Goal: Check status: Check status

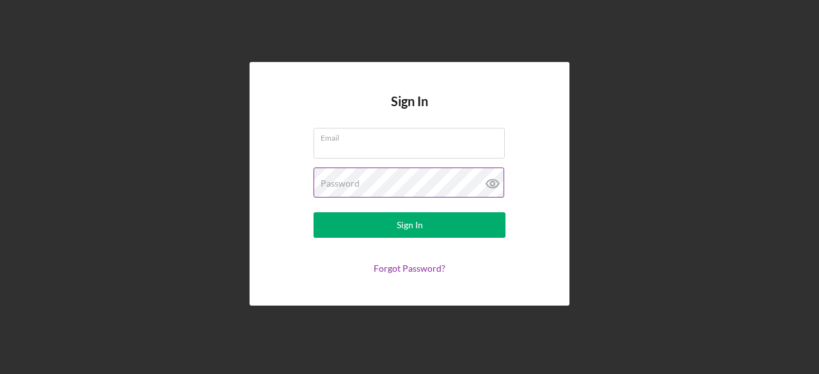
type input "[PERSON_NAME][DOMAIN_NAME][EMAIL_ADDRESS][DOMAIN_NAME]"
click at [489, 185] on icon at bounding box center [493, 184] width 32 height 32
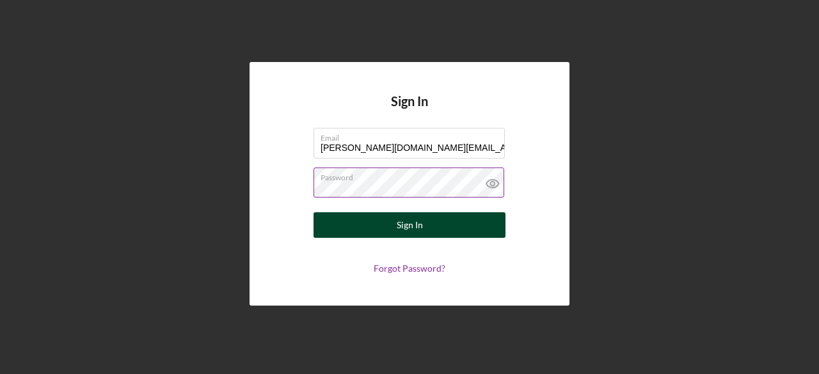
click at [476, 225] on button "Sign In" at bounding box center [409, 225] width 192 height 26
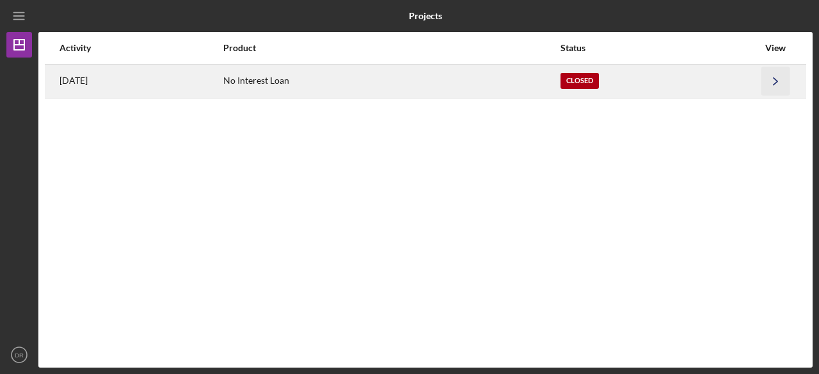
click at [782, 74] on icon "Icon/Navigate" at bounding box center [775, 81] width 29 height 29
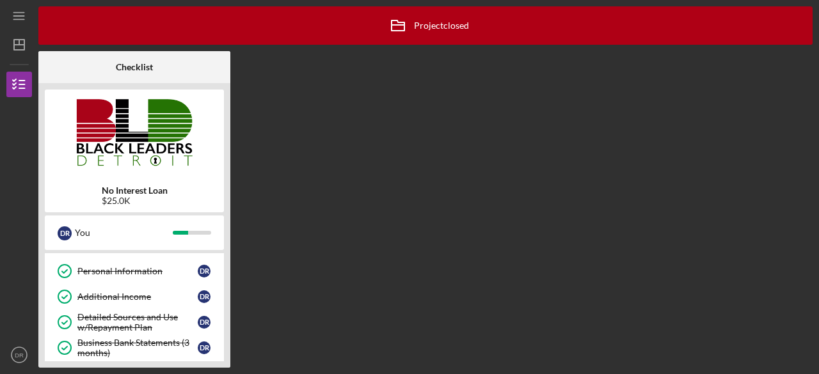
scroll to position [73, 0]
click at [149, 294] on div "Additional Income" at bounding box center [137, 296] width 120 height 10
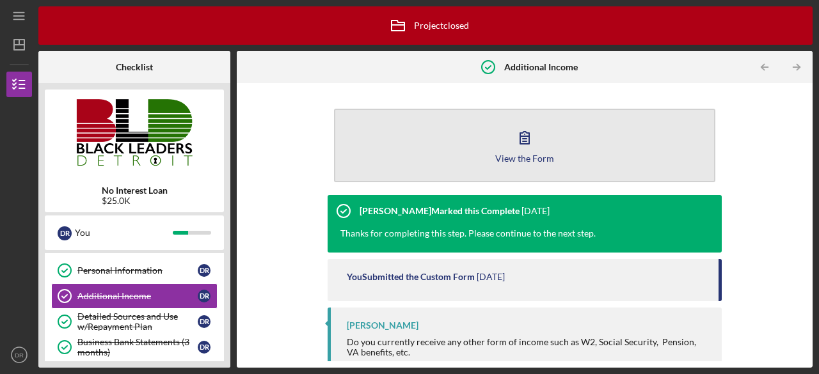
scroll to position [12, 0]
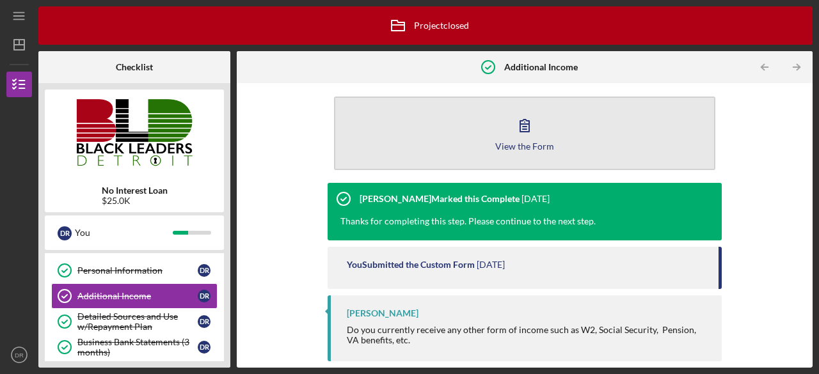
click at [512, 146] on div "View the Form" at bounding box center [524, 146] width 59 height 10
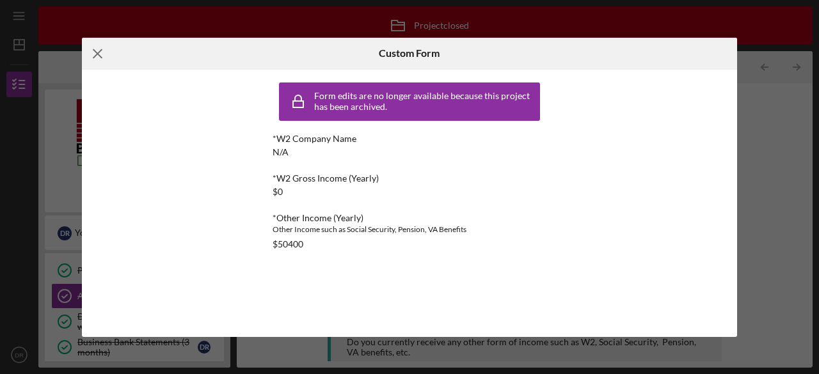
click at [89, 53] on icon "Icon/Menu Close" at bounding box center [98, 54] width 32 height 32
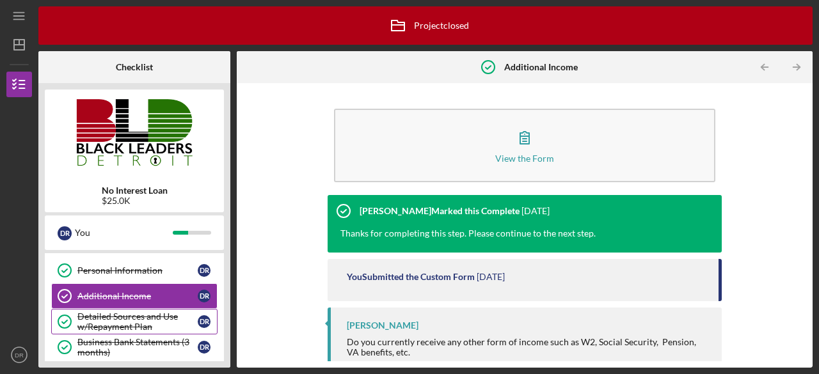
click at [91, 320] on div "Detailed Sources and Use w/Repayment Plan" at bounding box center [137, 322] width 120 height 20
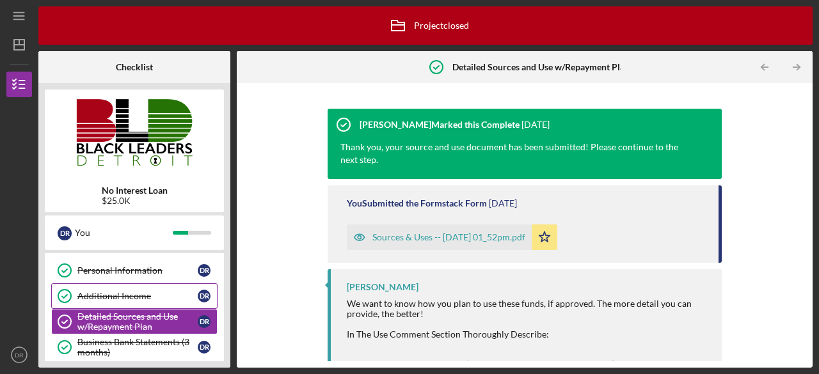
click at [95, 294] on div "Additional Income" at bounding box center [137, 296] width 120 height 10
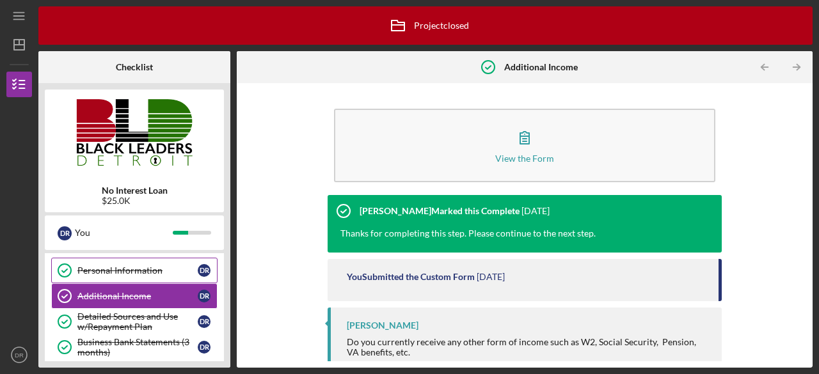
click at [100, 277] on link "Personal Information Personal Information D R" at bounding box center [134, 271] width 166 height 26
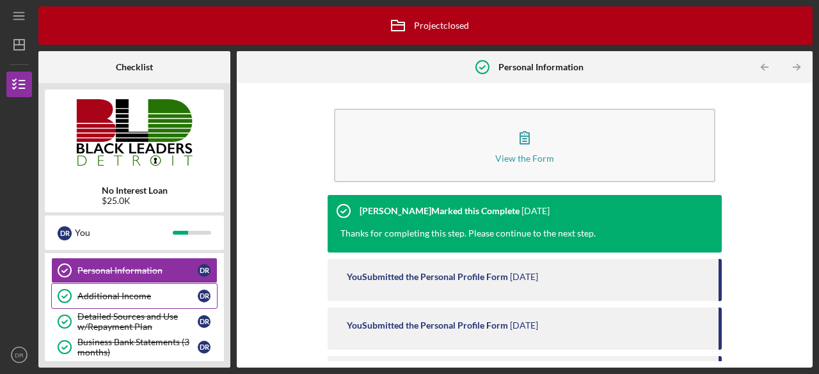
click at [101, 294] on div "Additional Income" at bounding box center [137, 296] width 120 height 10
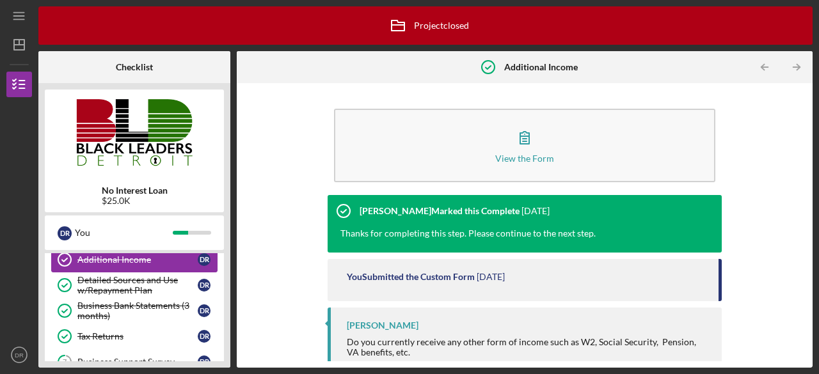
scroll to position [111, 0]
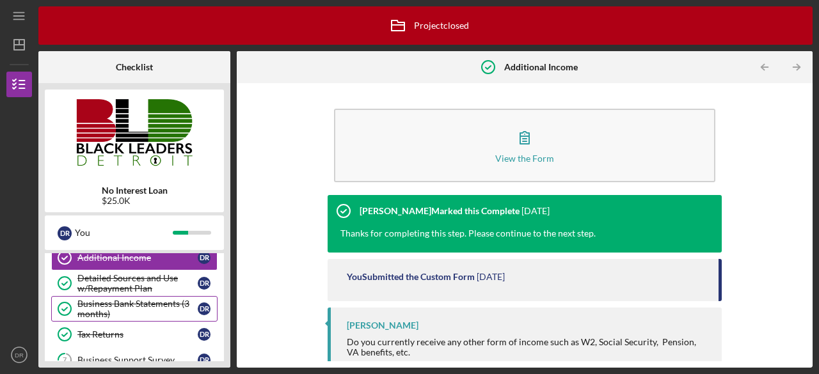
click at [148, 302] on div "Business Bank Statements (3 months)" at bounding box center [137, 309] width 120 height 20
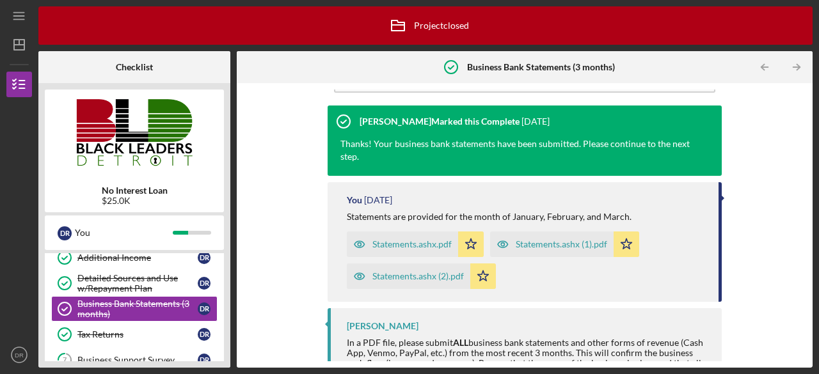
scroll to position [88, 0]
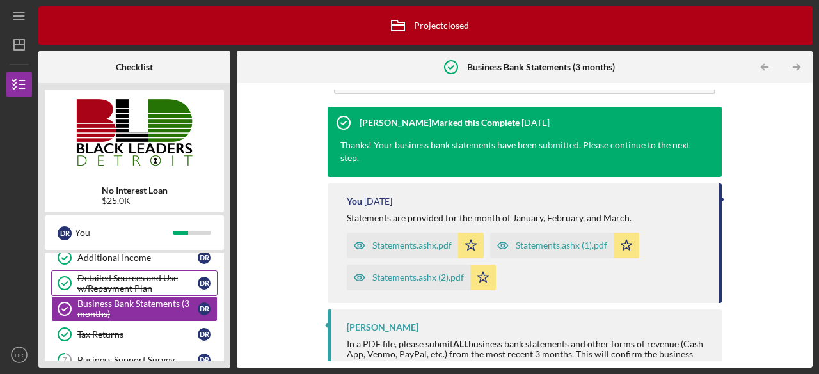
click at [111, 279] on div "Detailed Sources and Use w/Repayment Plan" at bounding box center [137, 283] width 120 height 20
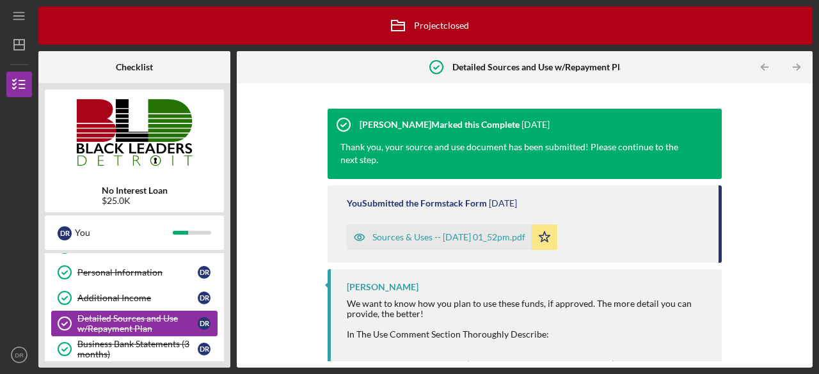
scroll to position [70, 0]
click at [122, 294] on div "Additional Income" at bounding box center [137, 299] width 120 height 10
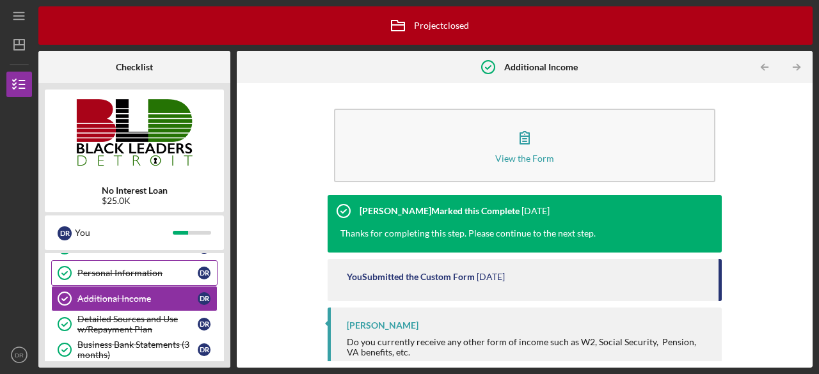
click at [121, 280] on link "Personal Information Personal Information D R" at bounding box center [134, 273] width 166 height 26
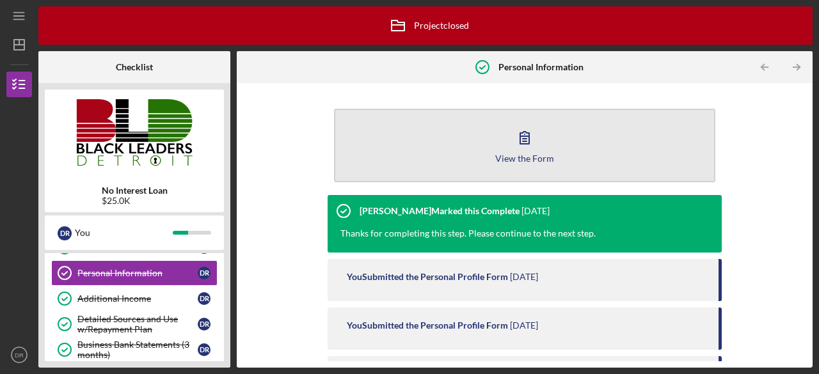
click at [523, 162] on div "View the Form" at bounding box center [524, 159] width 59 height 10
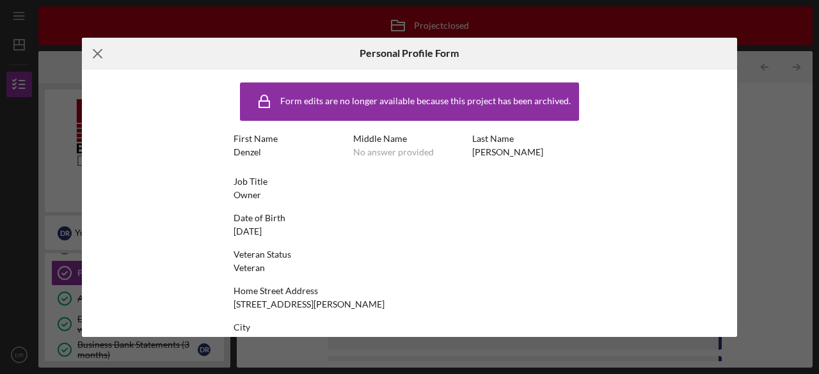
click at [94, 55] on icon "Icon/Menu Close" at bounding box center [98, 54] width 32 height 32
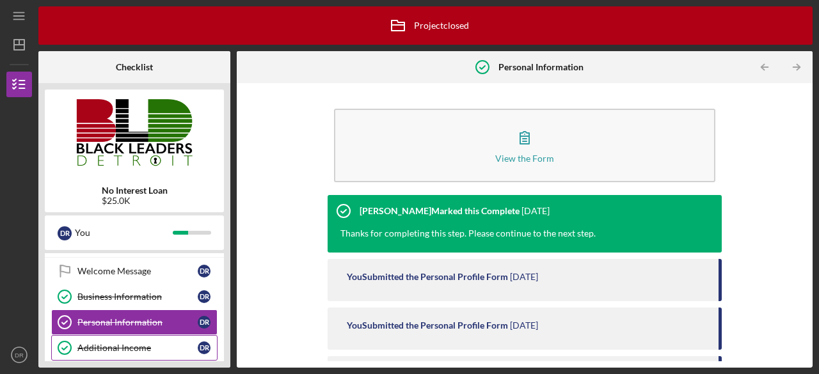
scroll to position [20, 0]
click at [116, 303] on link "Business Information Business Information D R" at bounding box center [134, 298] width 166 height 26
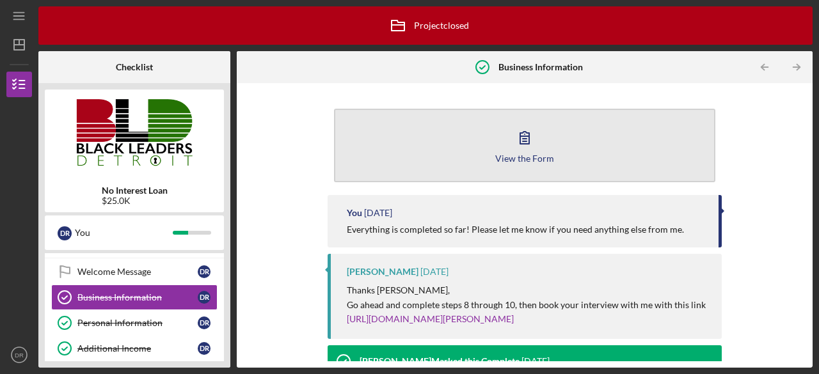
click at [515, 150] on icon "button" at bounding box center [525, 138] width 32 height 32
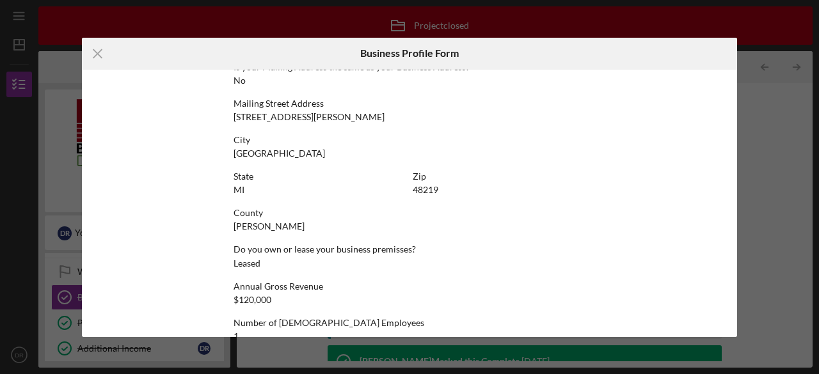
scroll to position [762, 0]
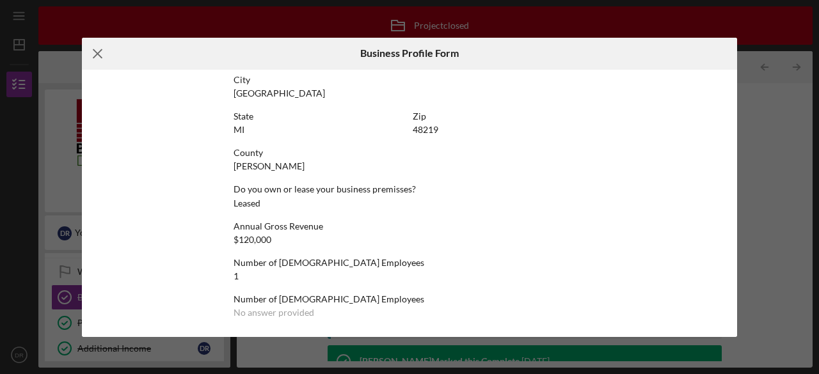
click at [102, 46] on icon "Icon/Menu Close" at bounding box center [98, 54] width 32 height 32
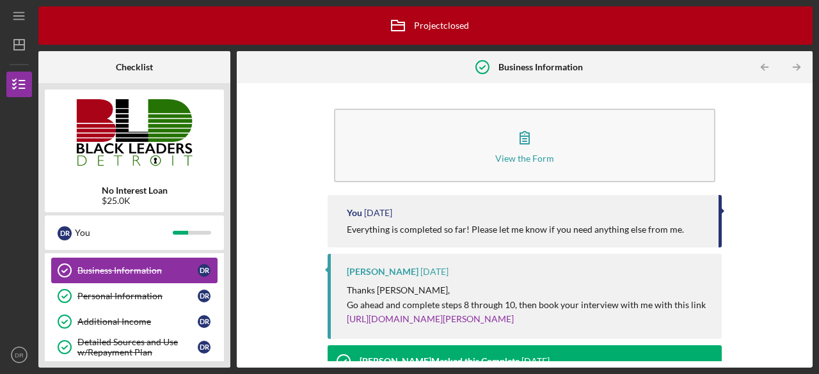
scroll to position [48, 0]
click at [93, 287] on link "Personal Information Personal Information D R" at bounding box center [134, 296] width 166 height 26
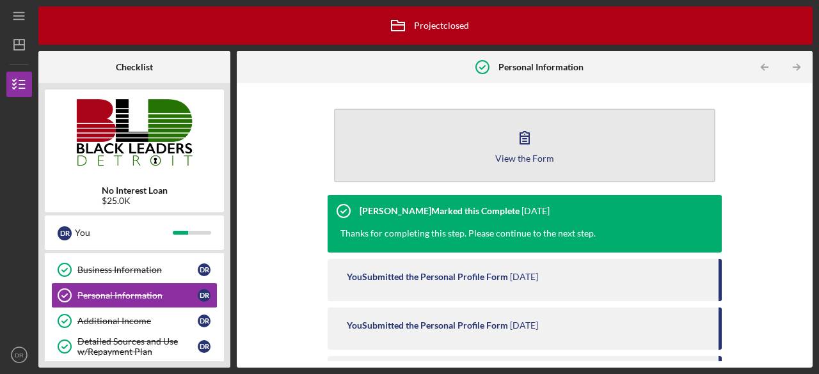
click at [509, 138] on icon "button" at bounding box center [525, 138] width 32 height 32
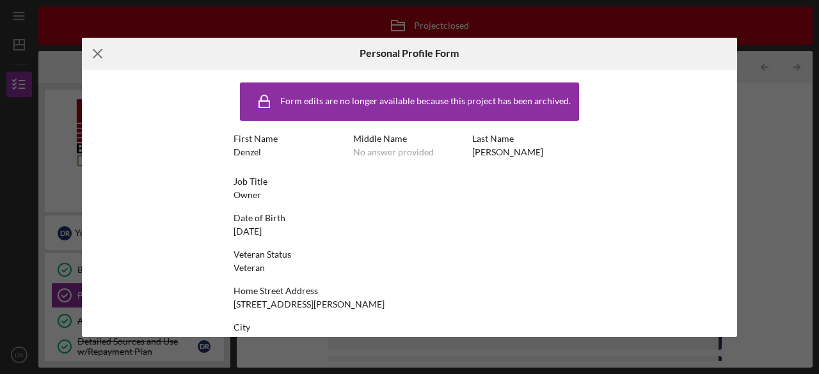
click at [97, 48] on icon "Icon/Menu Close" at bounding box center [98, 54] width 32 height 32
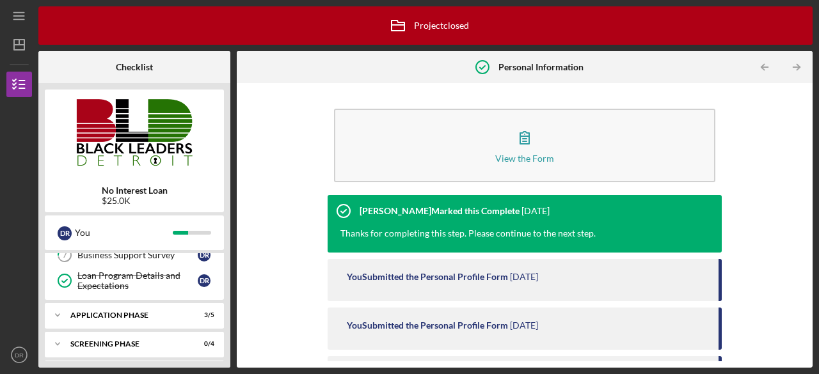
scroll to position [216, 0]
click at [62, 314] on icon "Icon/Expander" at bounding box center [58, 316] width 26 height 26
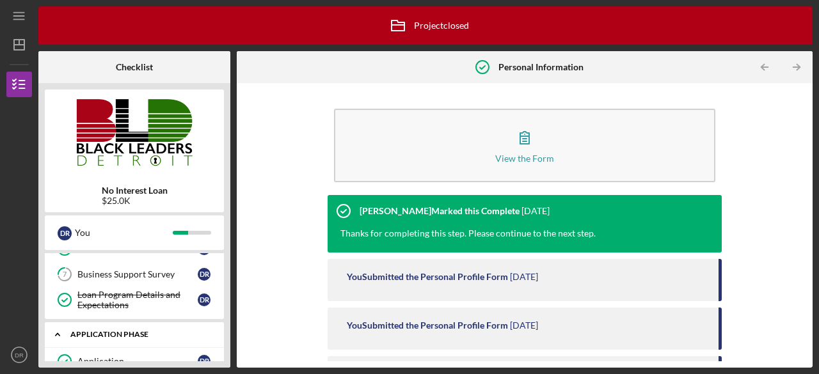
scroll to position [197, 0]
click at [100, 295] on div "Loan Program Details and Expectations" at bounding box center [137, 300] width 120 height 20
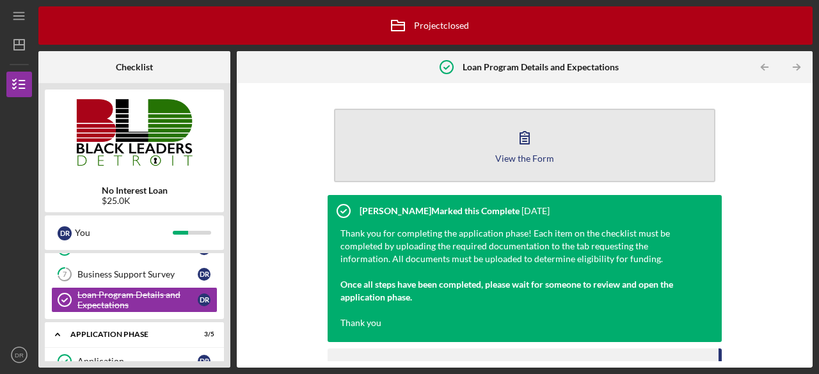
click at [523, 155] on div "View the Form" at bounding box center [524, 159] width 59 height 10
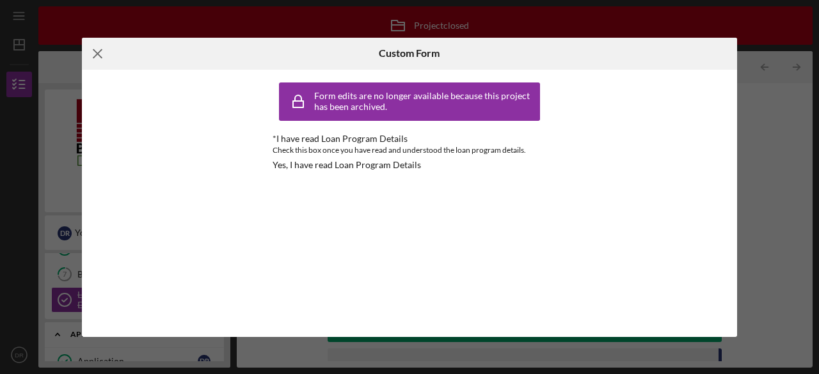
click at [99, 52] on line at bounding box center [97, 53] width 8 height 8
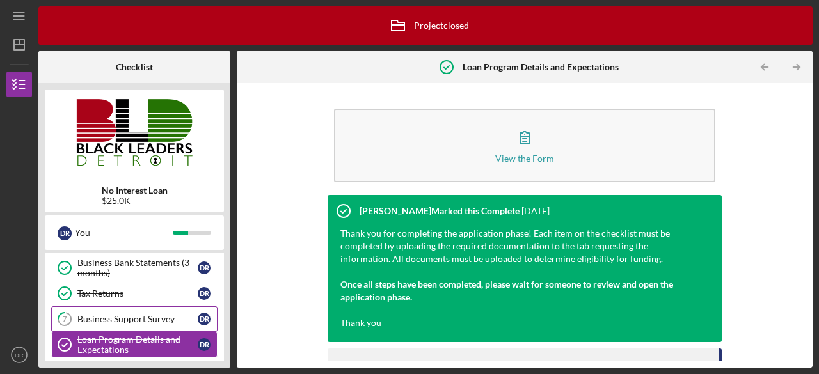
scroll to position [152, 0]
click at [131, 288] on div "Tax Returns" at bounding box center [137, 293] width 120 height 10
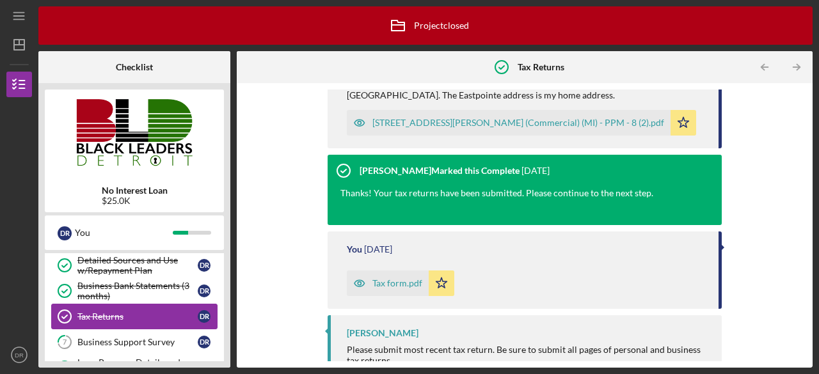
scroll to position [111, 0]
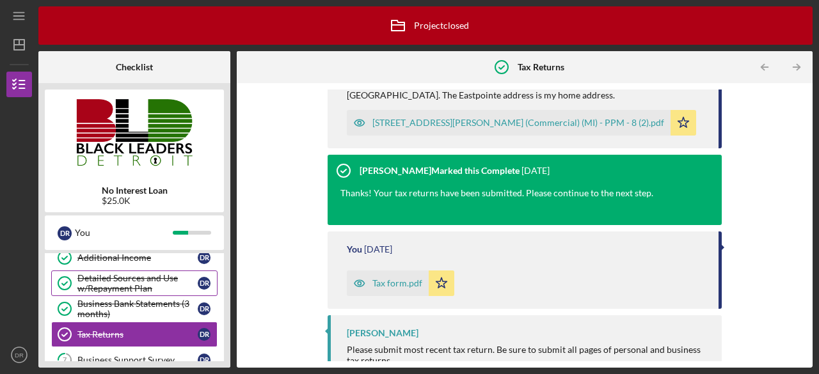
click at [142, 281] on div "Detailed Sources and Use w/Repayment Plan" at bounding box center [137, 283] width 120 height 20
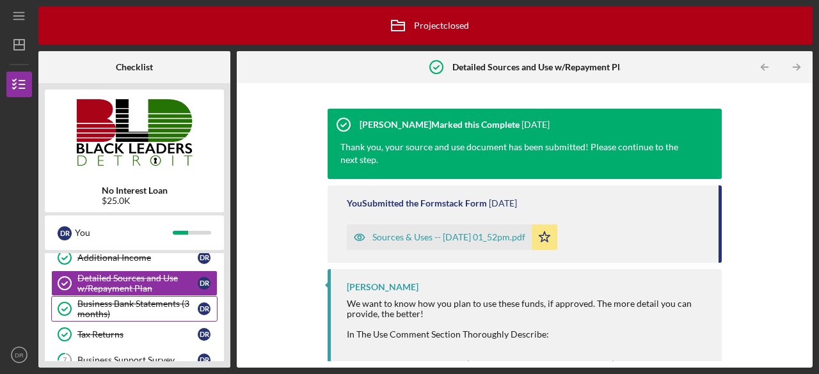
click at [104, 308] on div "Business Bank Statements (3 months)" at bounding box center [137, 309] width 120 height 20
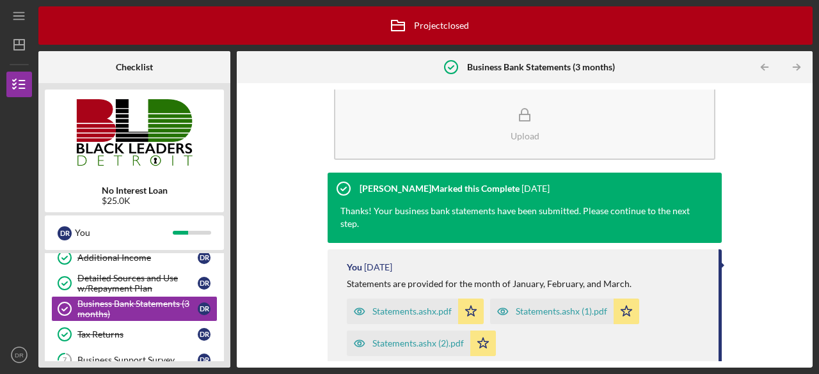
scroll to position [23, 0]
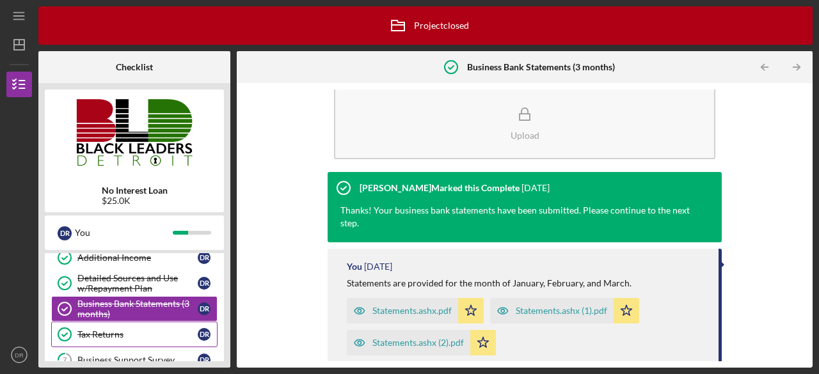
click at [81, 324] on link "Tax Returns Tax Returns D R" at bounding box center [134, 335] width 166 height 26
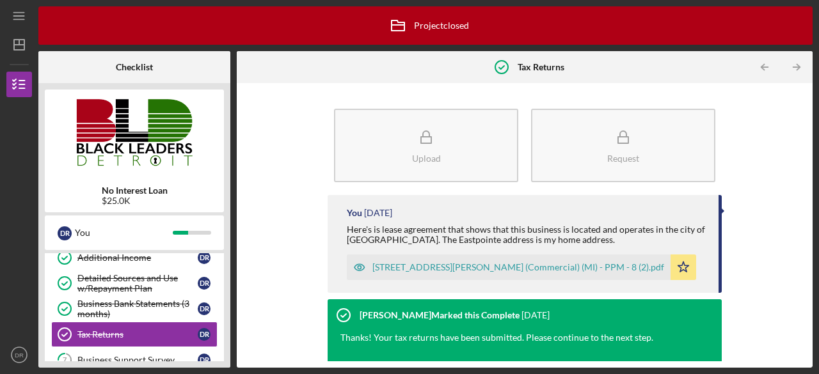
click at [462, 265] on div "[STREET_ADDRESS][PERSON_NAME] (Commercial) (MI) - PPM - 8 (2).pdf" at bounding box center [518, 267] width 292 height 10
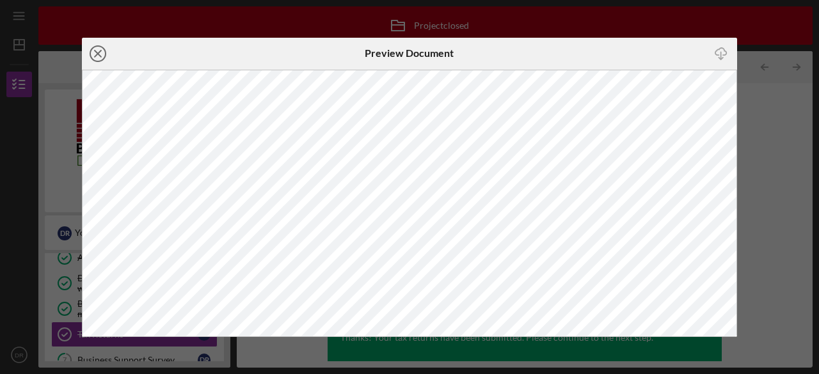
click at [98, 53] on line at bounding box center [98, 54] width 6 height 6
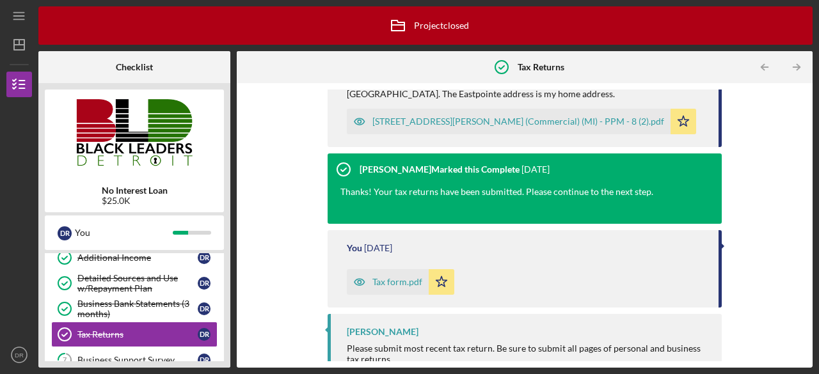
scroll to position [185, 0]
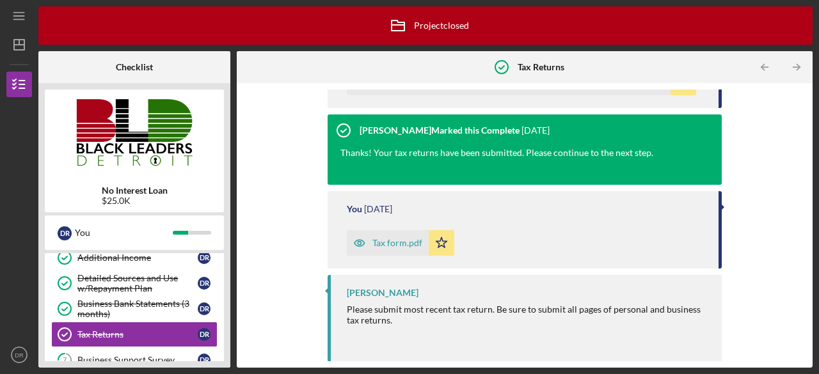
click at [399, 241] on div "Tax form.pdf" at bounding box center [397, 243] width 50 height 10
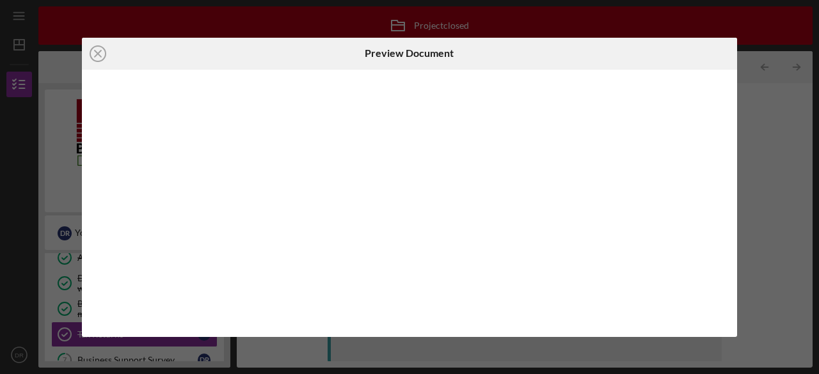
scroll to position [185, 0]
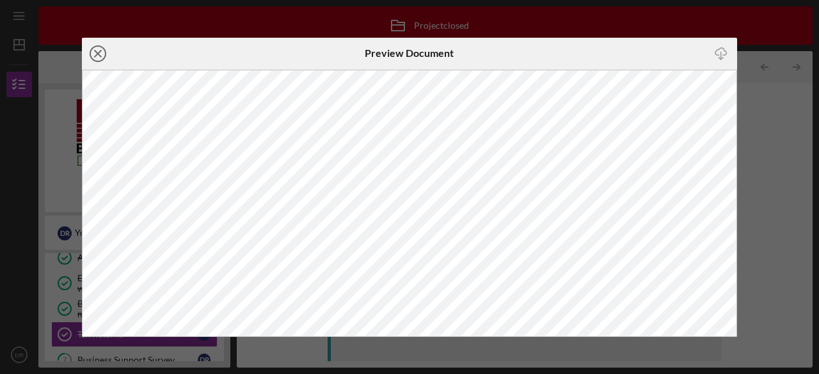
click at [95, 56] on icon "Icon/Close" at bounding box center [98, 54] width 32 height 32
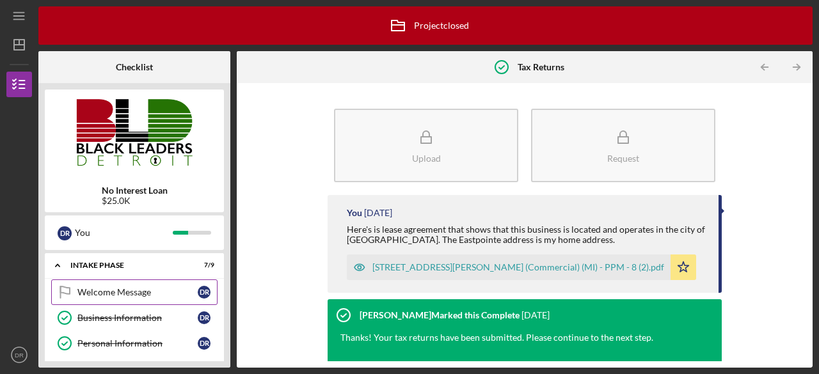
click at [112, 299] on link "Welcome Message Welcome Message D R" at bounding box center [134, 293] width 166 height 26
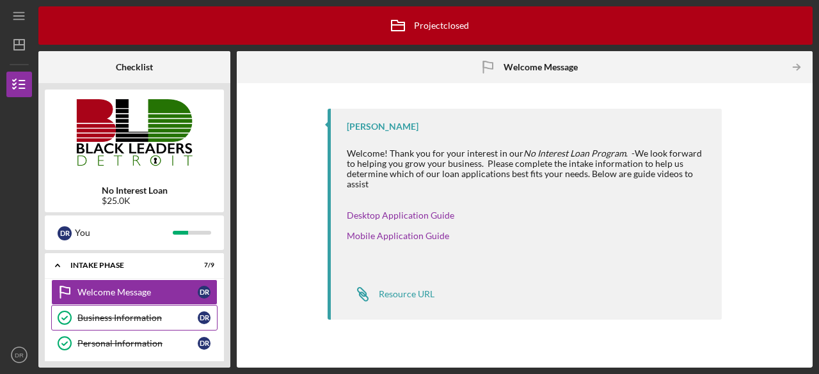
click at [114, 322] on link "Business Information Business Information D R" at bounding box center [134, 318] width 166 height 26
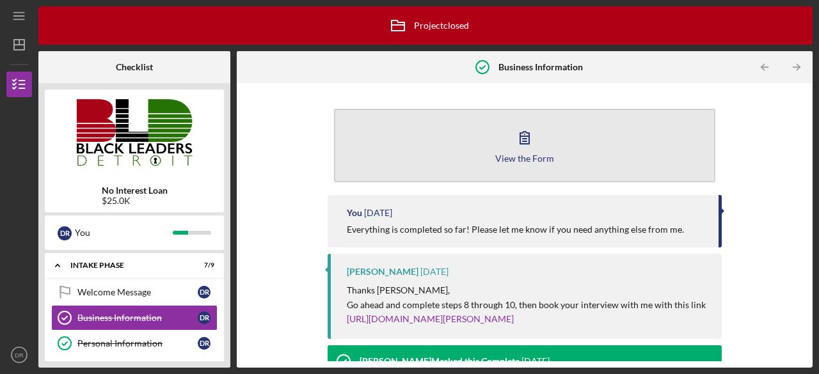
click at [512, 159] on div "View the Form" at bounding box center [524, 159] width 59 height 10
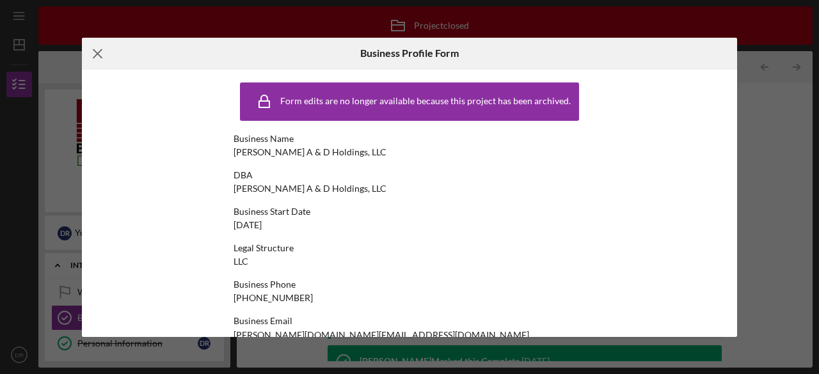
click at [99, 49] on icon "Icon/Menu Close" at bounding box center [98, 54] width 32 height 32
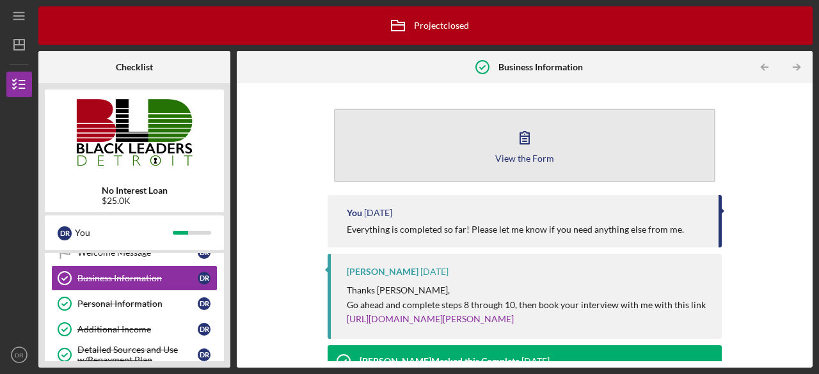
click at [541, 149] on button "View the Form Form" at bounding box center [524, 146] width 381 height 74
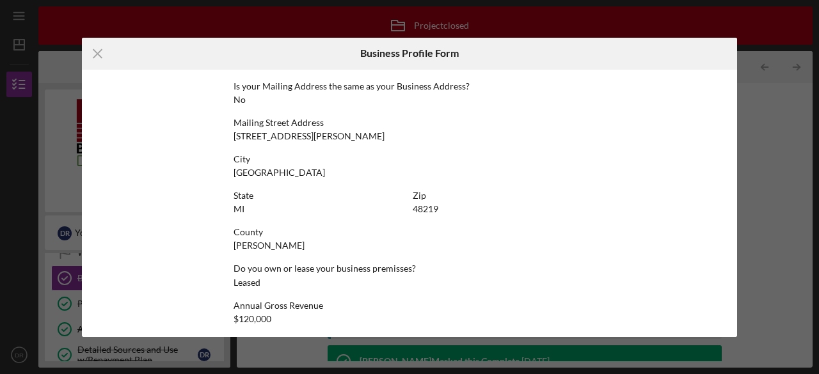
scroll to position [762, 0]
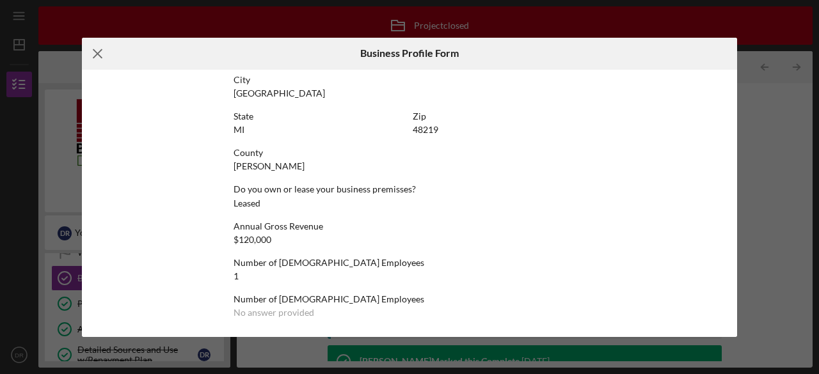
click at [98, 58] on icon "Icon/Menu Close" at bounding box center [98, 54] width 32 height 32
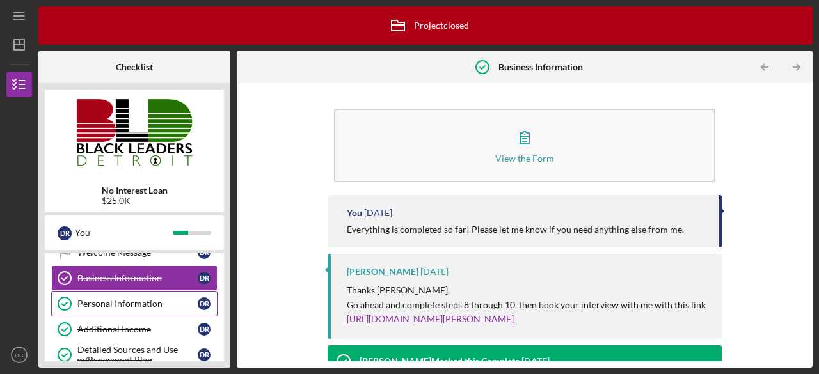
click at [96, 303] on div "Personal Information" at bounding box center [137, 304] width 120 height 10
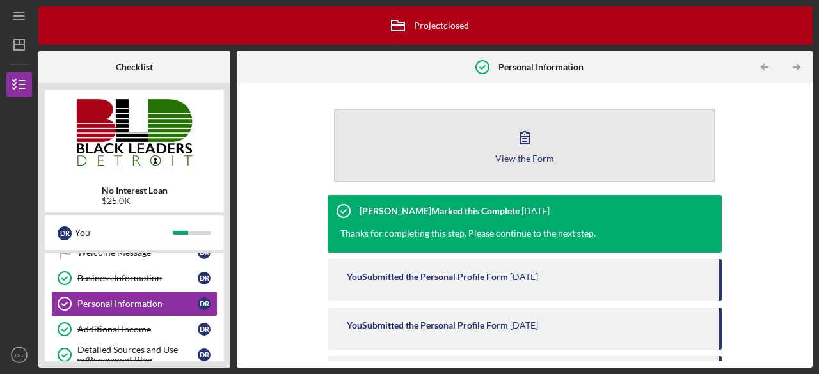
click at [517, 158] on div "View the Form" at bounding box center [524, 159] width 59 height 10
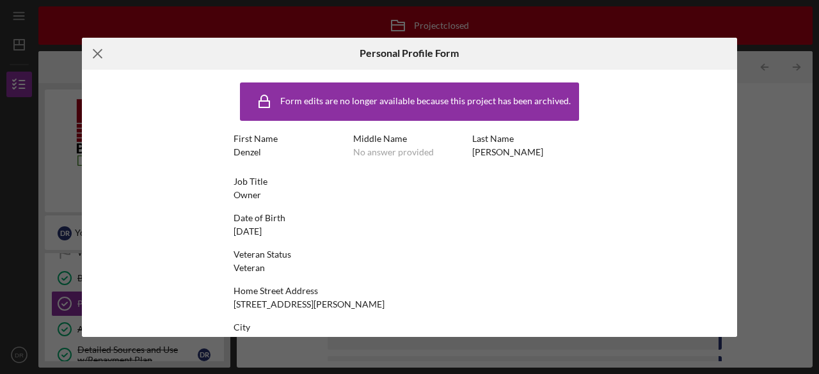
click at [96, 57] on icon "Icon/Menu Close" at bounding box center [98, 54] width 32 height 32
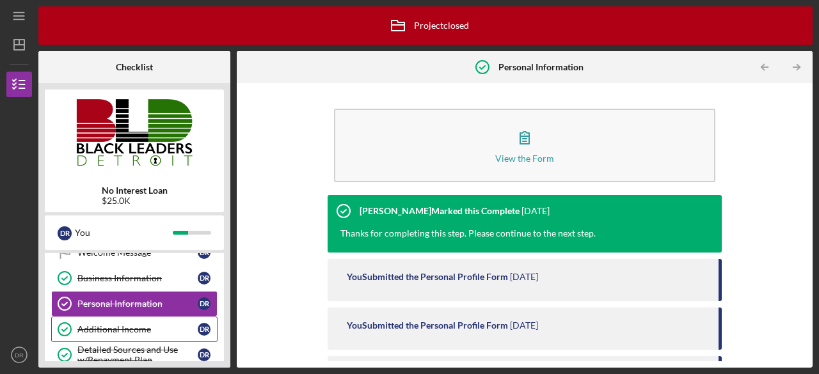
click at [100, 332] on div "Additional Income" at bounding box center [137, 329] width 120 height 10
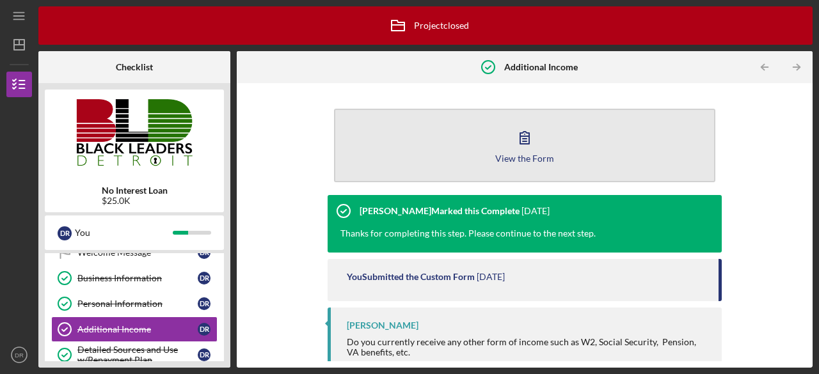
click at [532, 143] on icon "button" at bounding box center [525, 138] width 32 height 32
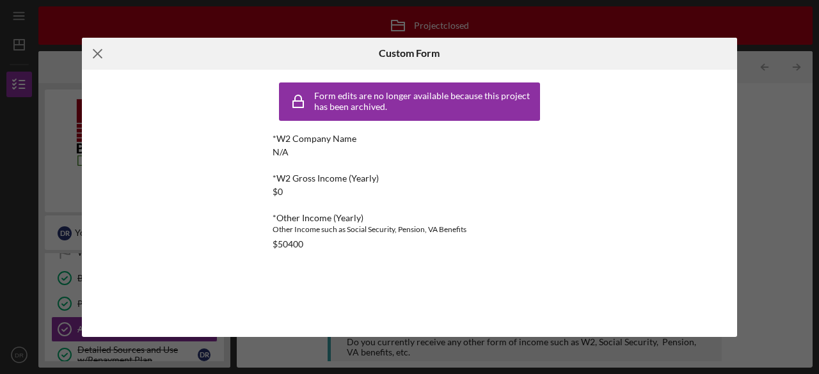
click at [97, 61] on icon "Icon/Menu Close" at bounding box center [98, 54] width 32 height 32
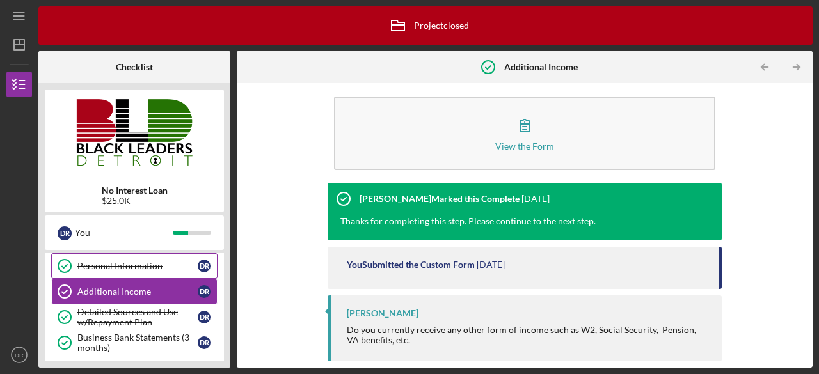
scroll to position [78, 0]
click at [150, 312] on div "Detailed Sources and Use w/Repayment Plan" at bounding box center [137, 316] width 120 height 20
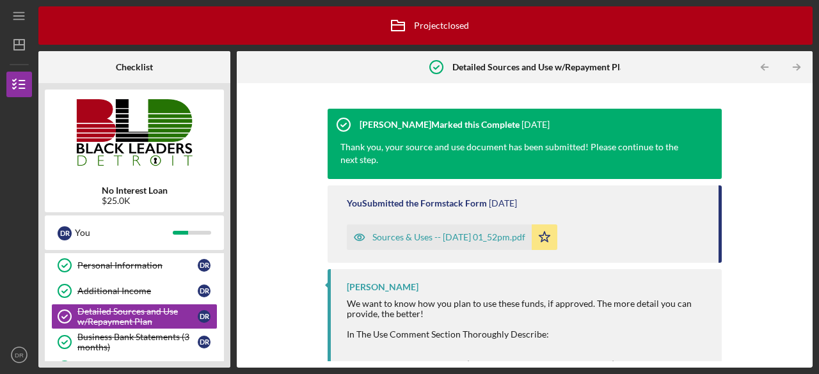
click at [432, 235] on div "Sources & Uses -- [DATE] 01_52pm.pdf" at bounding box center [448, 237] width 153 height 10
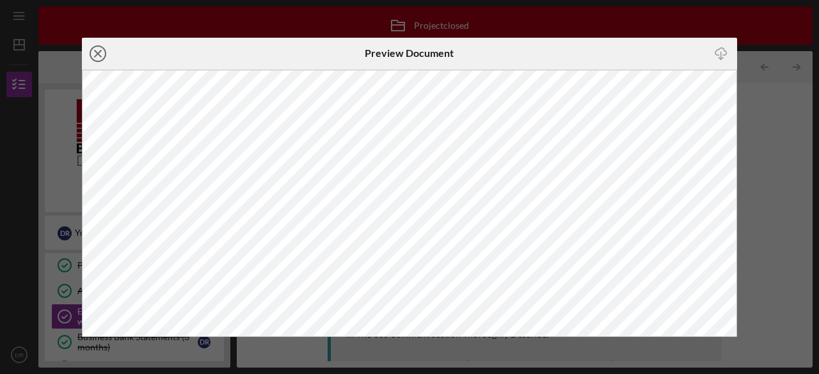
click at [98, 52] on icon "Icon/Close" at bounding box center [98, 54] width 32 height 32
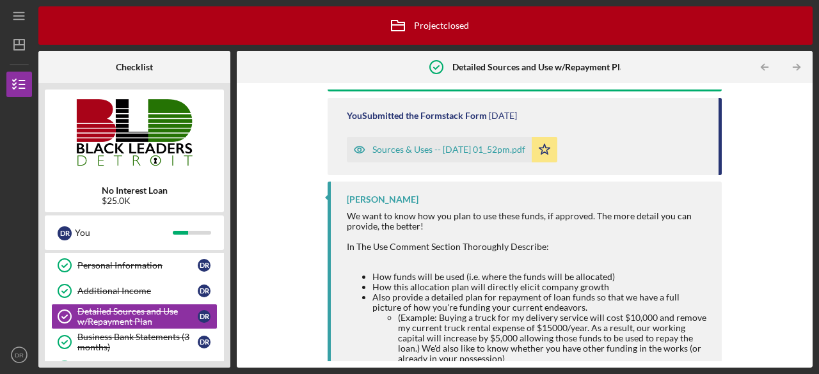
scroll to position [125, 0]
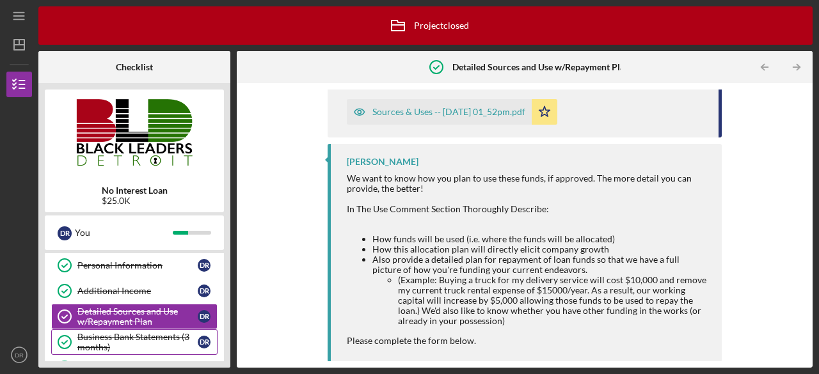
click at [118, 335] on div "Business Bank Statements (3 months)" at bounding box center [137, 342] width 120 height 20
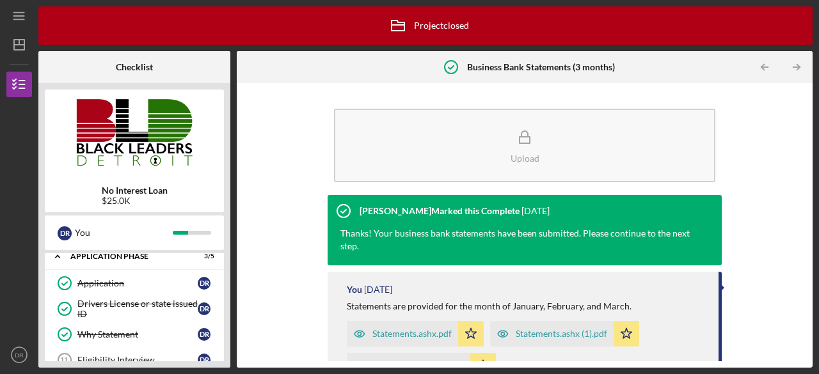
scroll to position [276, 0]
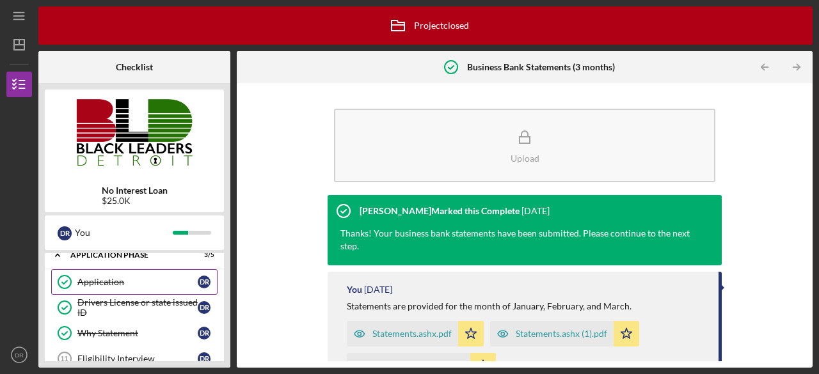
click at [113, 277] on div "Application" at bounding box center [137, 282] width 120 height 10
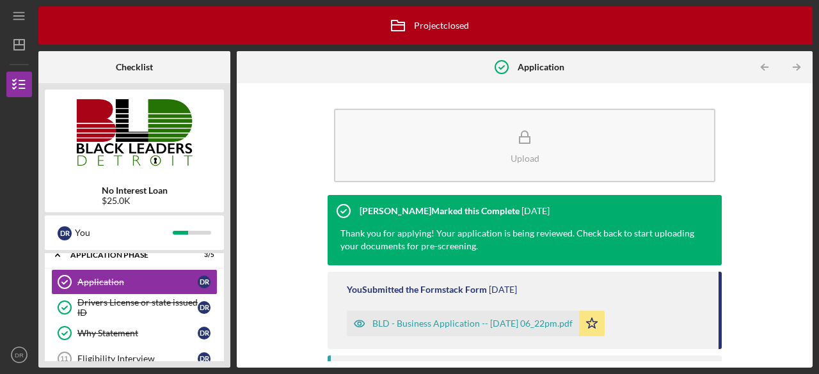
click at [422, 322] on div "BLD - Business Application -- [DATE] 06_22pm.pdf" at bounding box center [472, 324] width 200 height 10
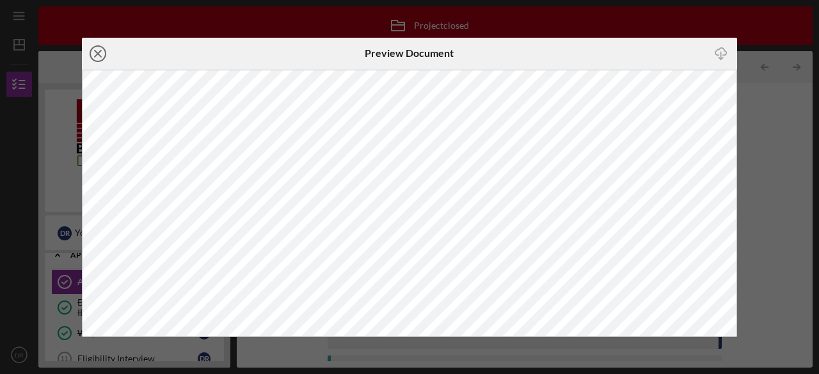
click at [100, 53] on icon "Icon/Close" at bounding box center [98, 54] width 32 height 32
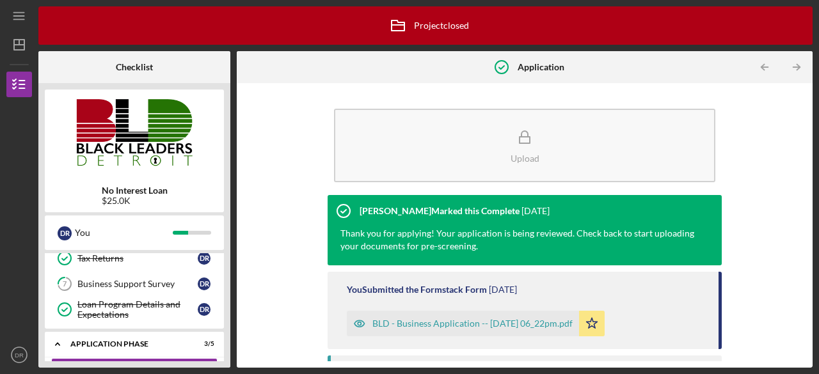
scroll to position [185, 0]
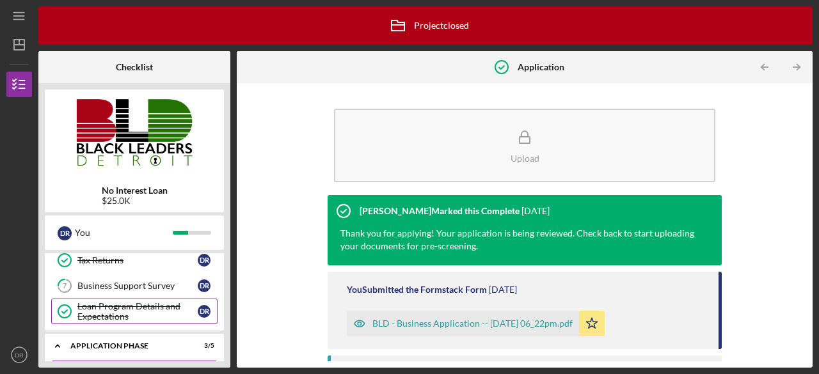
click at [127, 315] on div "Loan Program Details and Expectations" at bounding box center [137, 311] width 120 height 20
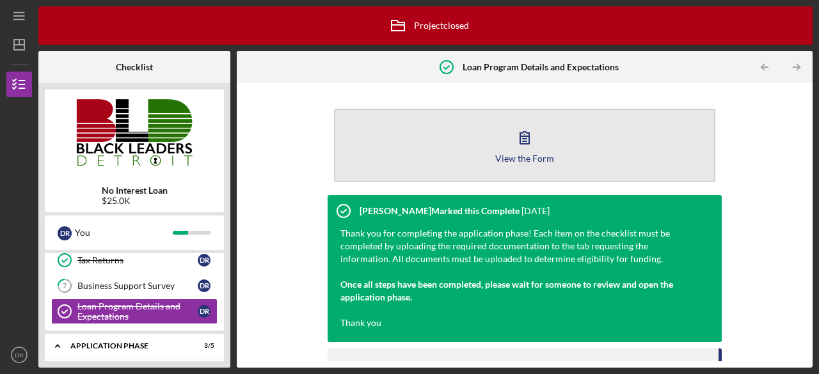
click at [528, 139] on icon "button" at bounding box center [525, 138] width 32 height 32
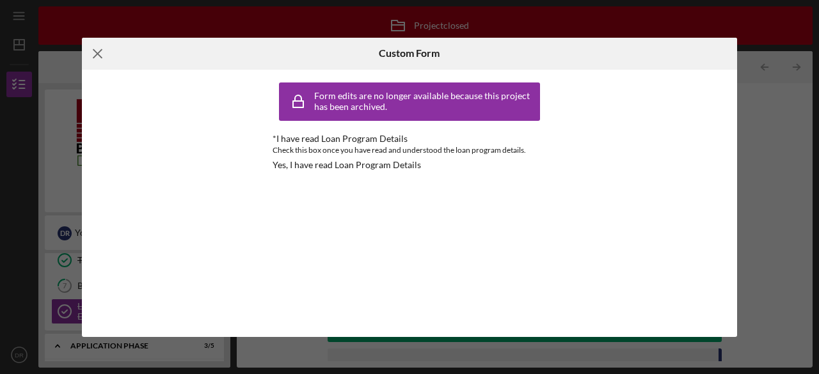
click at [98, 58] on icon "Icon/Menu Close" at bounding box center [98, 54] width 32 height 32
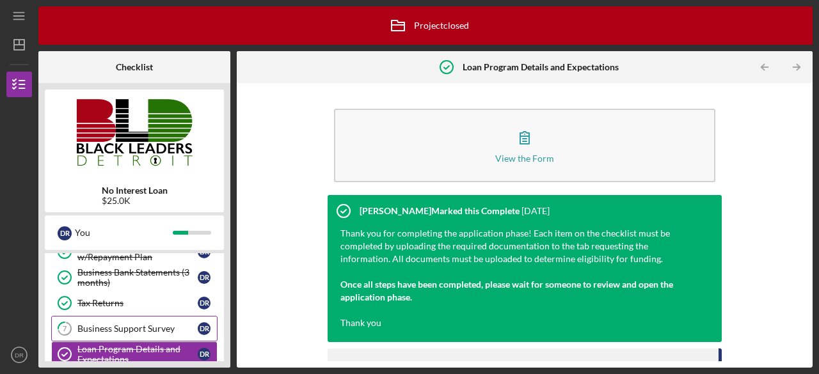
scroll to position [133, 0]
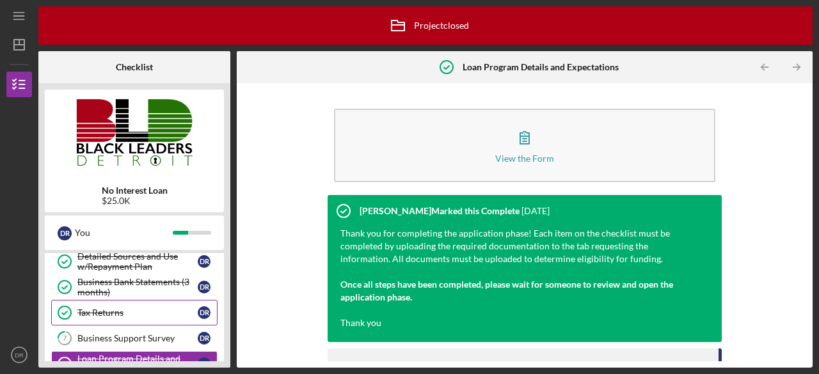
click at [95, 308] on div "Tax Returns" at bounding box center [137, 313] width 120 height 10
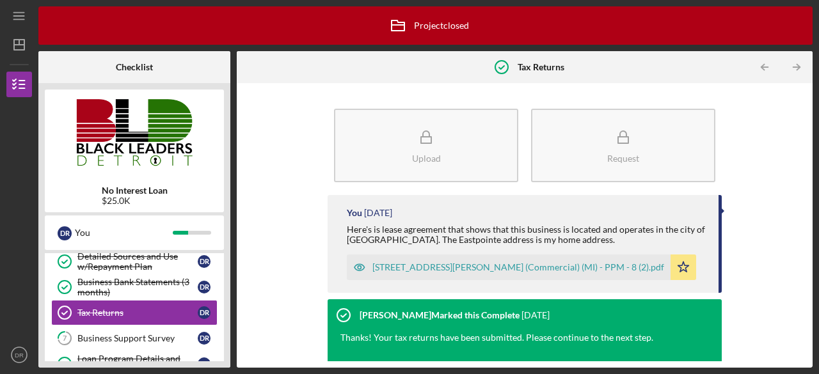
click at [419, 269] on div "[STREET_ADDRESS][PERSON_NAME] (Commercial) (MI) - PPM - 8 (2).pdf" at bounding box center [518, 267] width 292 height 10
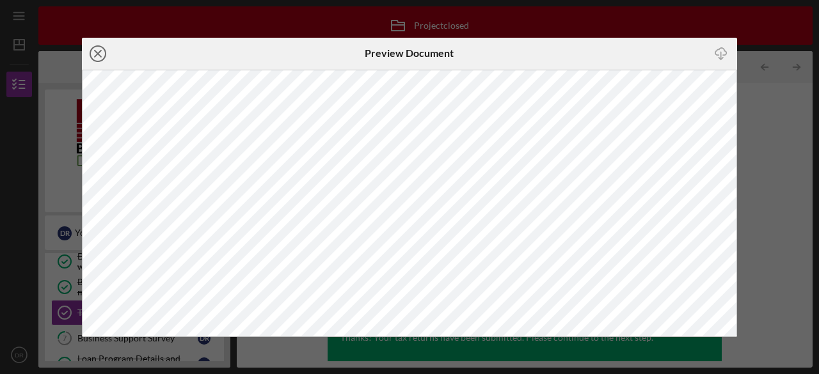
click at [100, 47] on circle at bounding box center [97, 53] width 15 height 15
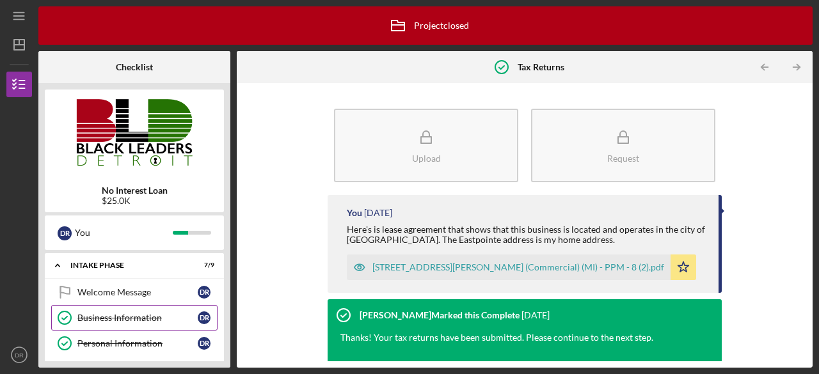
click at [101, 309] on link "Business Information Business Information D R" at bounding box center [134, 318] width 166 height 26
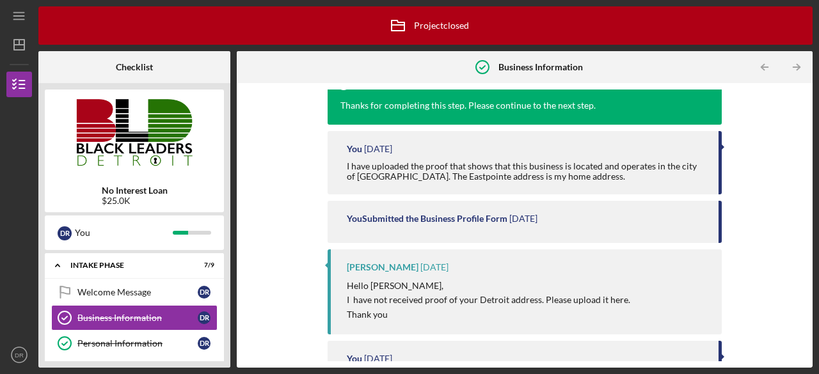
scroll to position [280, 0]
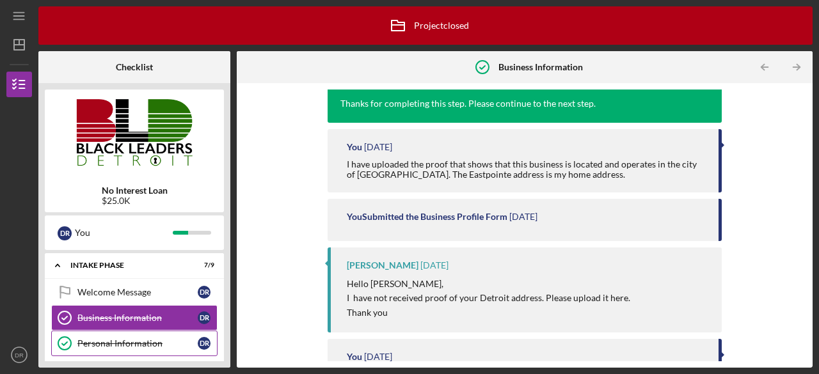
click at [105, 331] on link "Personal Information Personal Information D R" at bounding box center [134, 344] width 166 height 26
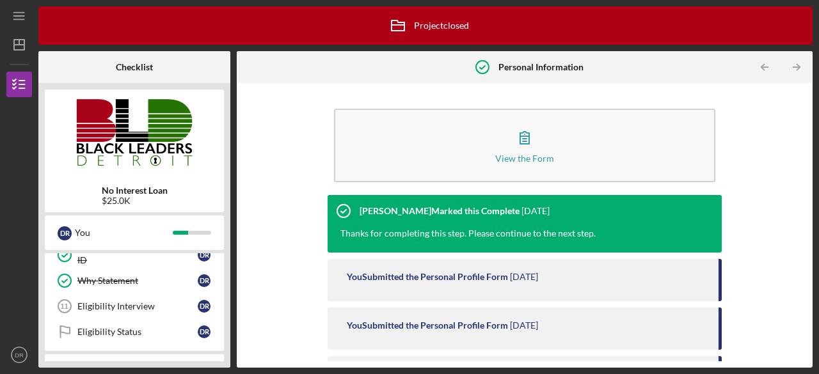
scroll to position [376, 0]
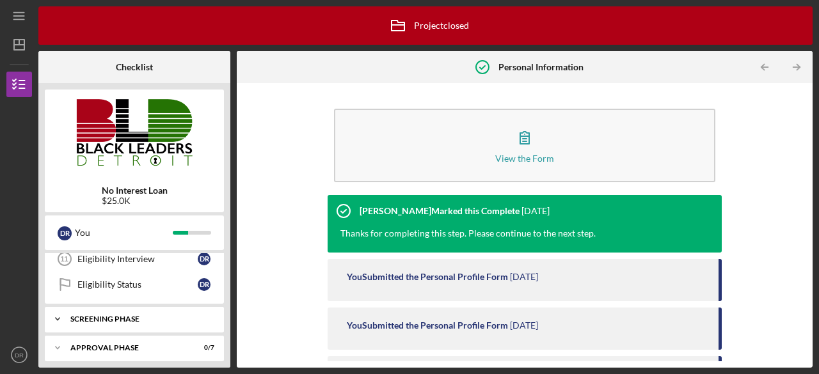
click at [118, 315] on div "Screening Phase" at bounding box center [139, 319] width 138 height 8
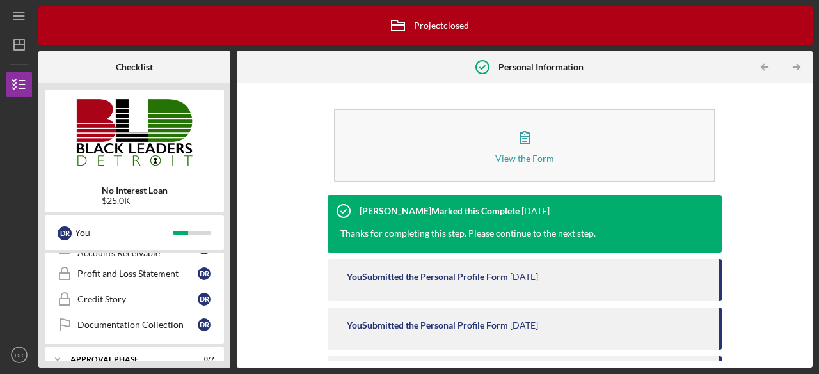
scroll to position [484, 0]
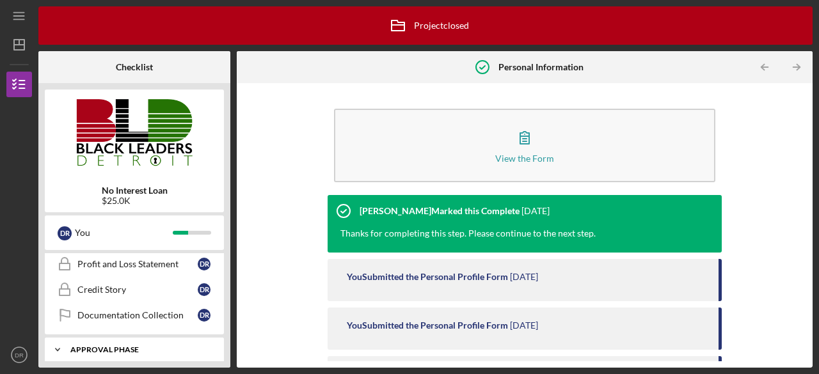
click at [98, 337] on div "Icon/Expander Approval Phase 0 / 7" at bounding box center [134, 350] width 179 height 26
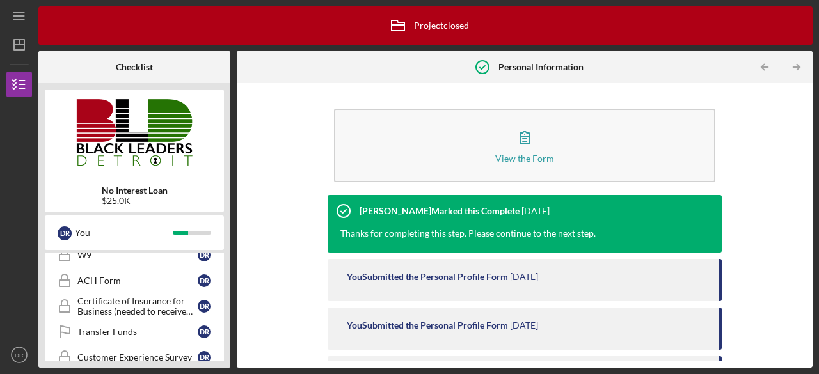
scroll to position [667, 0]
